Goal: Information Seeking & Learning: Learn about a topic

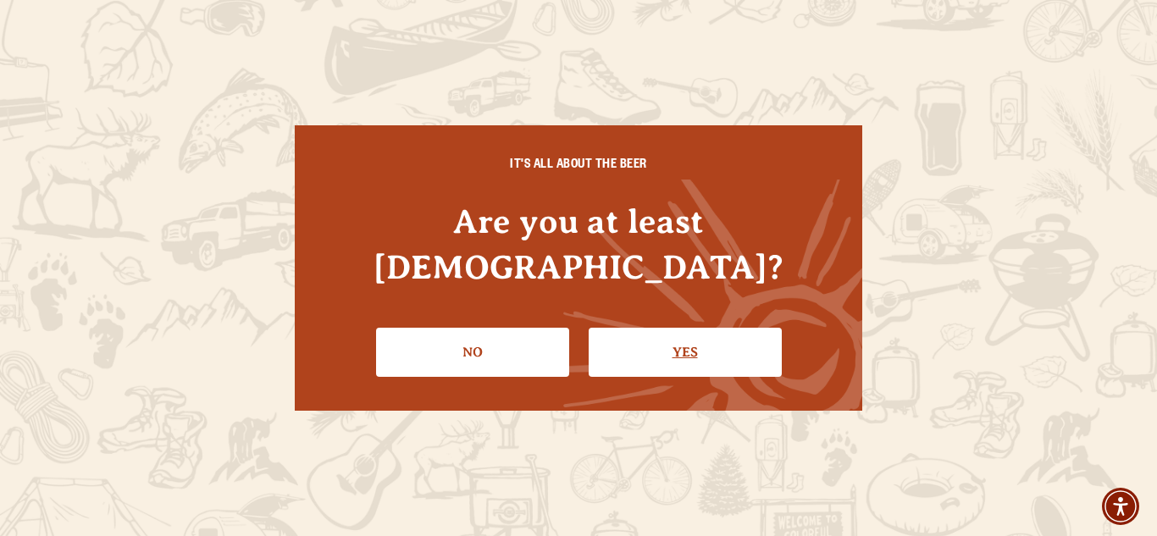
click at [671, 330] on link "Yes" at bounding box center [685, 352] width 193 height 49
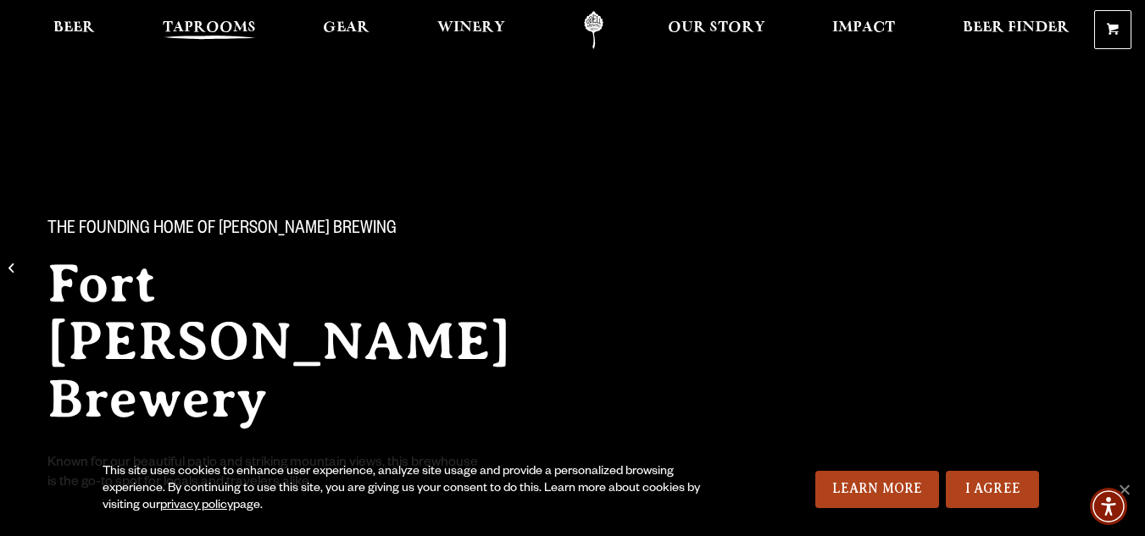
click at [196, 23] on span "Taprooms" at bounding box center [209, 28] width 93 height 14
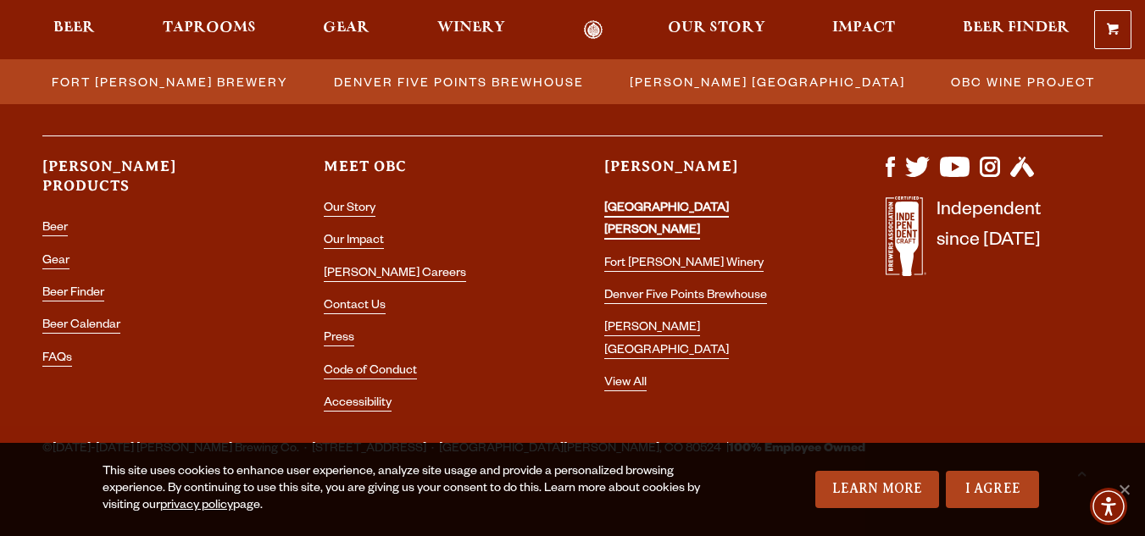
scroll to position [2093, 0]
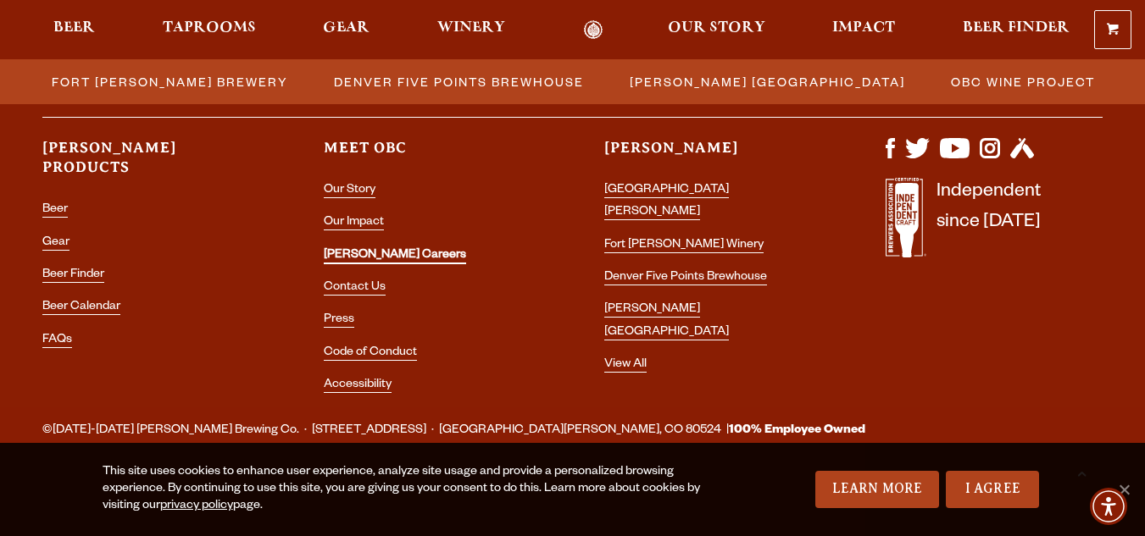
click at [361, 251] on link "[PERSON_NAME] Careers" at bounding box center [395, 256] width 142 height 15
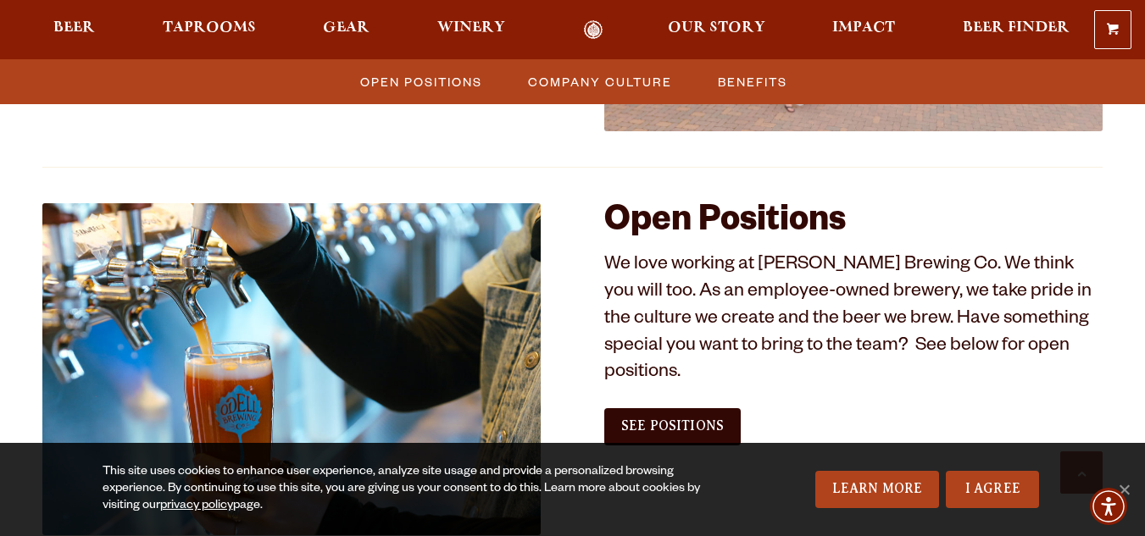
scroll to position [932, 0]
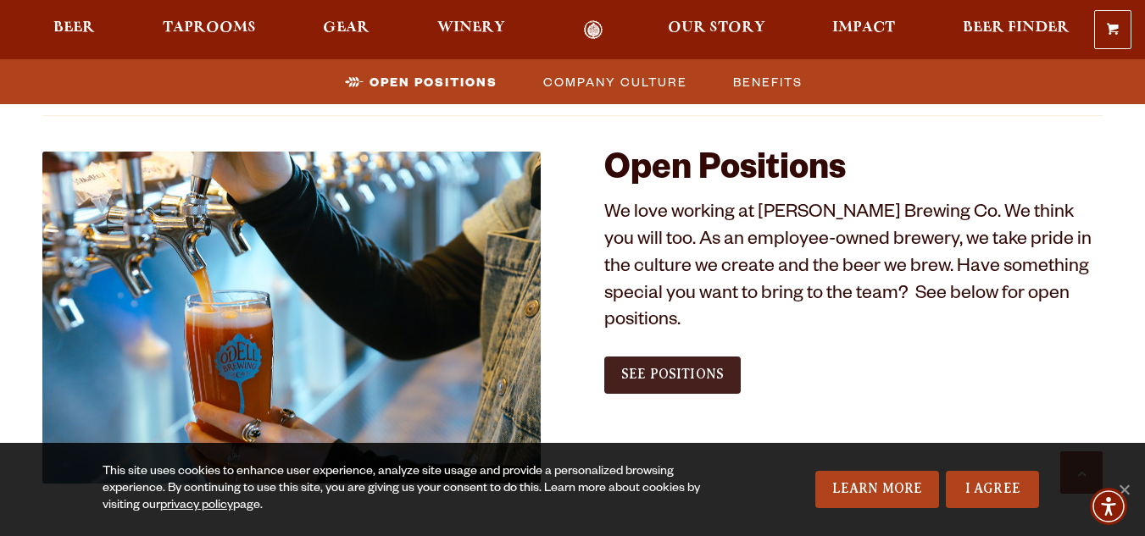
click at [665, 367] on span "See Positions" at bounding box center [672, 374] width 103 height 15
